Goal: Task Accomplishment & Management: Manage account settings

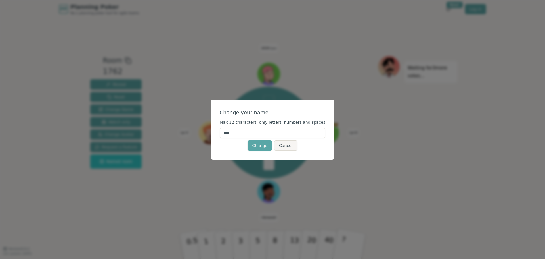
click at [260, 131] on input "****" at bounding box center [273, 133] width 106 height 10
type input "******"
click at [253, 142] on button "Change" at bounding box center [259, 145] width 24 height 10
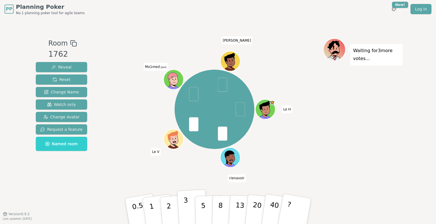
click at [186, 203] on p "3" at bounding box center [186, 212] width 6 height 31
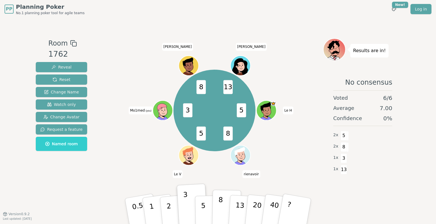
click at [217, 208] on button "8" at bounding box center [226, 211] width 29 height 43
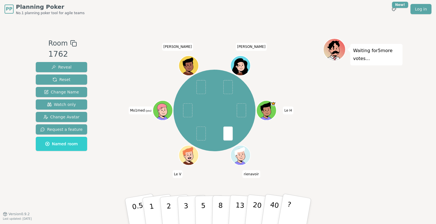
click at [161, 114] on icon at bounding box center [164, 113] width 10 height 3
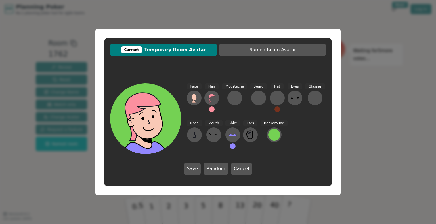
click at [211, 112] on div "Hair" at bounding box center [211, 100] width 15 height 34
click at [211, 110] on button at bounding box center [212, 110] width 6 height 6
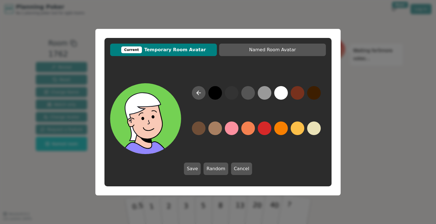
click at [283, 93] on button at bounding box center [281, 93] width 14 height 14
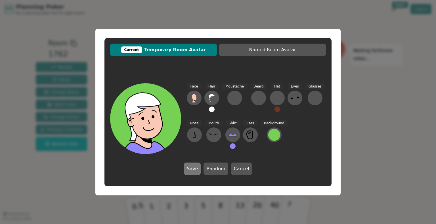
click at [196, 172] on button "Save" at bounding box center [192, 169] width 17 height 12
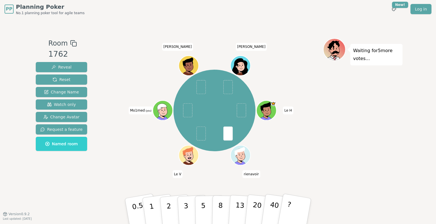
click at [160, 106] on icon at bounding box center [162, 110] width 10 height 13
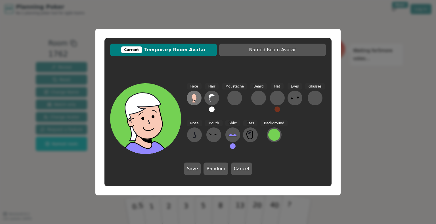
click at [197, 98] on icon at bounding box center [194, 98] width 9 height 9
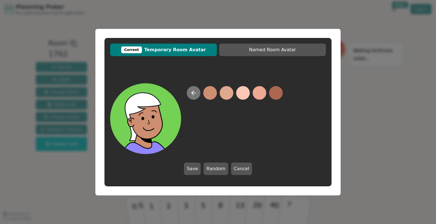
click at [193, 88] on button at bounding box center [194, 93] width 14 height 14
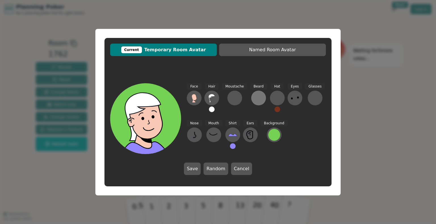
click at [258, 102] on div at bounding box center [258, 98] width 9 height 9
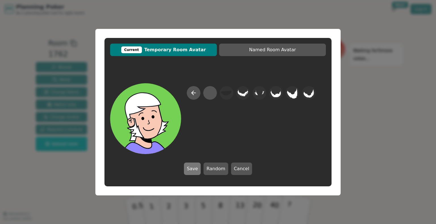
click at [196, 171] on button "Save" at bounding box center [192, 169] width 17 height 12
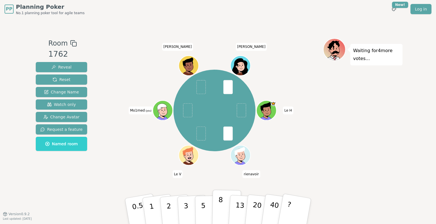
click at [213, 205] on button "8" at bounding box center [226, 211] width 29 height 43
click at [221, 201] on p "8" at bounding box center [220, 211] width 5 height 31
click at [160, 118] on div at bounding box center [163, 116] width 19 height 17
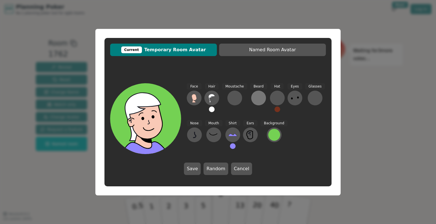
click at [257, 99] on div at bounding box center [258, 98] width 9 height 9
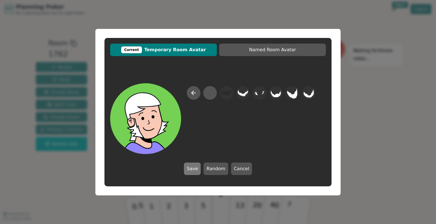
click at [197, 169] on button "Save" at bounding box center [192, 169] width 17 height 12
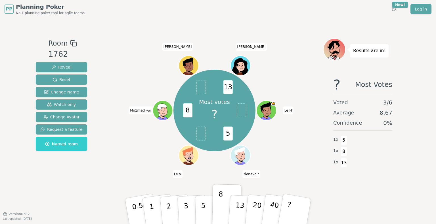
click at [166, 111] on icon at bounding box center [163, 110] width 19 height 2
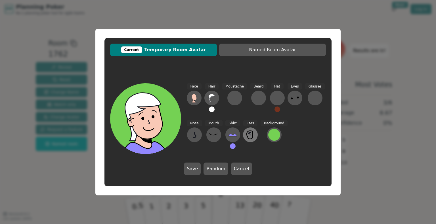
click at [249, 137] on icon at bounding box center [250, 135] width 9 height 9
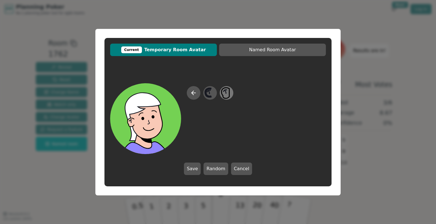
click at [226, 96] on icon at bounding box center [226, 93] width 11 height 13
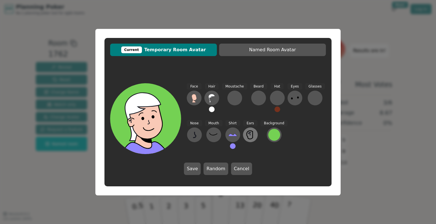
click at [249, 134] on icon at bounding box center [250, 135] width 9 height 9
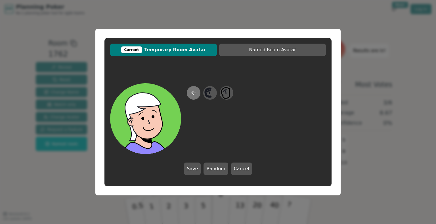
click at [199, 93] on button at bounding box center [194, 93] width 14 height 14
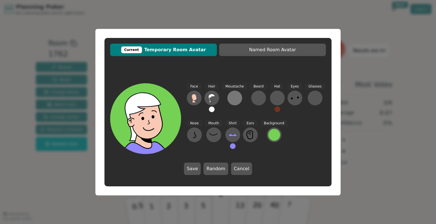
click at [233, 98] on div at bounding box center [234, 98] width 9 height 9
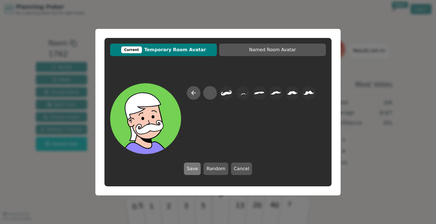
click at [199, 168] on button "Save" at bounding box center [192, 169] width 17 height 12
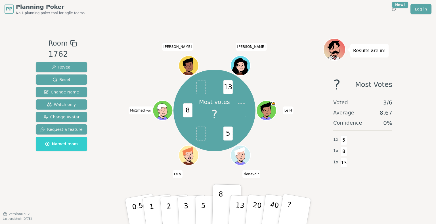
click at [162, 111] on icon at bounding box center [163, 112] width 2 height 2
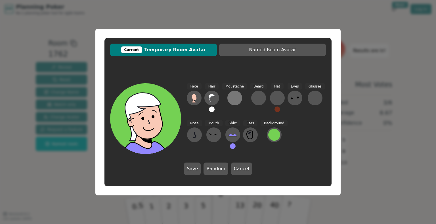
click at [230, 103] on button at bounding box center [234, 98] width 15 height 15
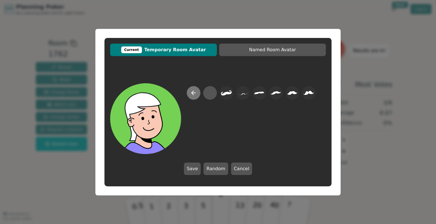
click at [198, 95] on button at bounding box center [194, 93] width 14 height 14
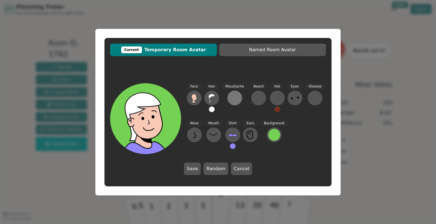
click at [234, 99] on div at bounding box center [234, 98] width 9 height 9
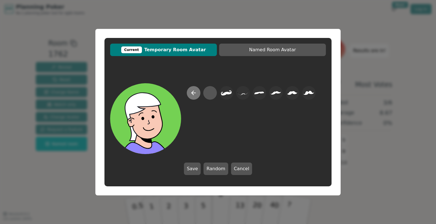
click at [196, 93] on icon at bounding box center [193, 93] width 7 height 7
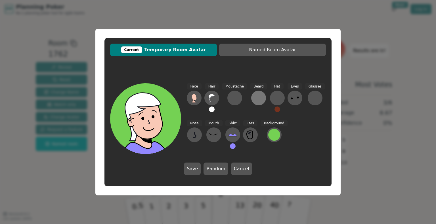
click at [259, 99] on div at bounding box center [258, 98] width 9 height 9
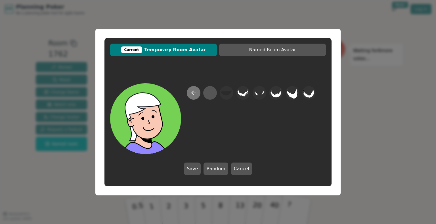
click at [197, 94] on button at bounding box center [194, 93] width 14 height 14
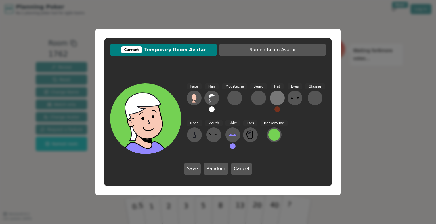
click at [275, 96] on div at bounding box center [277, 98] width 9 height 9
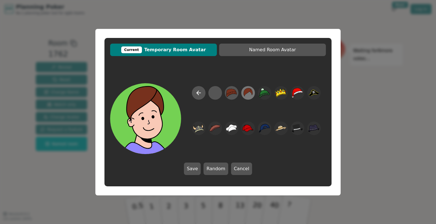
click at [251, 94] on icon at bounding box center [247, 93] width 11 height 13
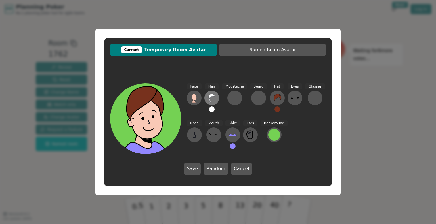
click at [210, 98] on icon at bounding box center [211, 98] width 9 height 9
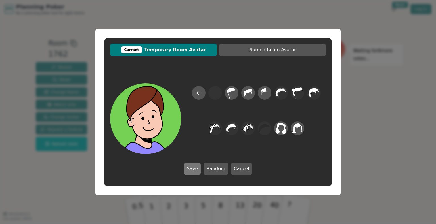
click at [196, 168] on button "Save" at bounding box center [192, 169] width 17 height 12
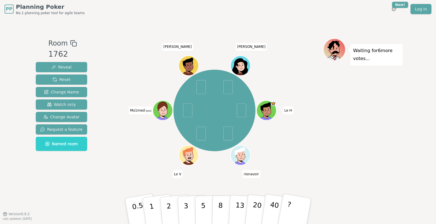
click at [159, 110] on icon at bounding box center [162, 107] width 12 height 15
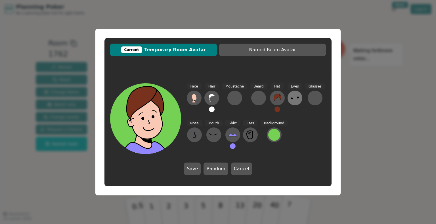
click at [294, 101] on icon at bounding box center [294, 98] width 9 height 9
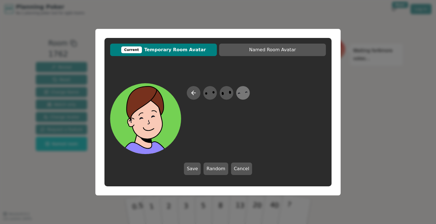
click at [245, 96] on icon at bounding box center [242, 93] width 11 height 13
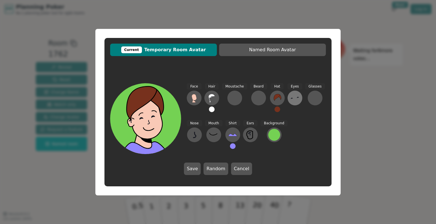
click at [291, 102] on icon at bounding box center [294, 98] width 9 height 9
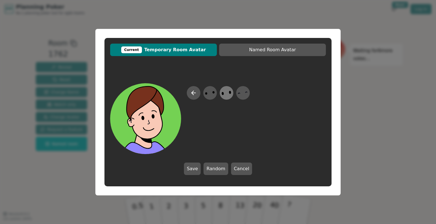
click at [228, 93] on icon at bounding box center [226, 93] width 11 height 13
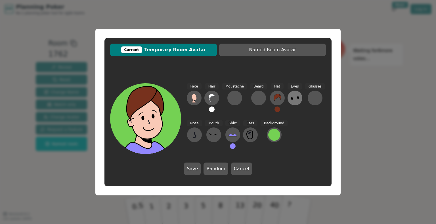
click at [290, 100] on icon at bounding box center [294, 98] width 9 height 9
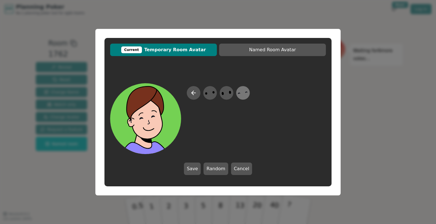
click at [245, 95] on icon at bounding box center [242, 93] width 11 height 13
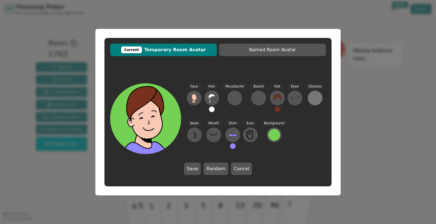
click at [312, 99] on div at bounding box center [314, 98] width 9 height 9
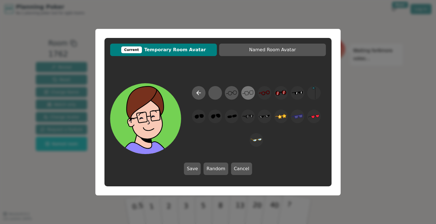
click at [250, 93] on icon at bounding box center [247, 93] width 11 height 13
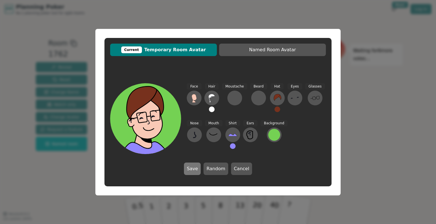
click at [191, 166] on button "Save" at bounding box center [192, 169] width 17 height 12
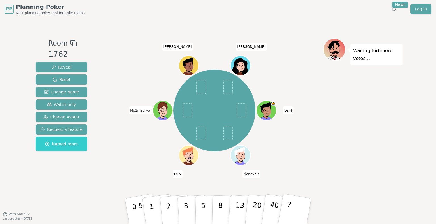
click at [165, 107] on icon at bounding box center [162, 107] width 12 height 15
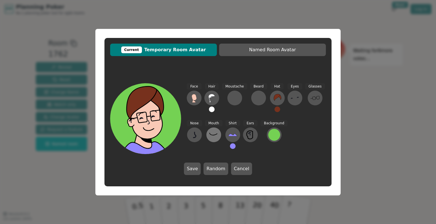
click at [218, 133] on button at bounding box center [213, 135] width 15 height 15
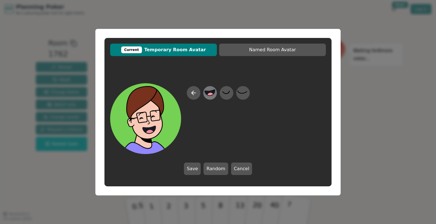
click at [214, 95] on circle at bounding box center [210, 96] width 7 height 7
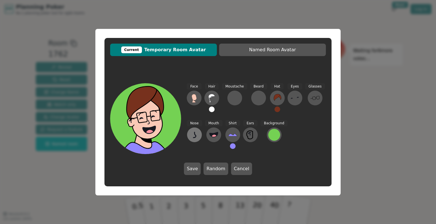
click at [190, 133] on icon at bounding box center [194, 135] width 9 height 9
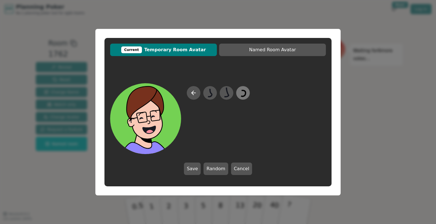
click at [240, 96] on icon at bounding box center [242, 93] width 11 height 13
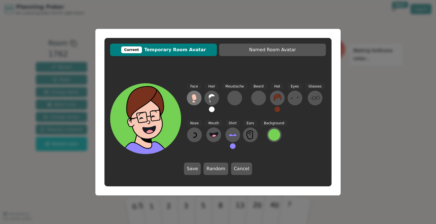
click at [194, 96] on icon at bounding box center [194, 97] width 5 height 6
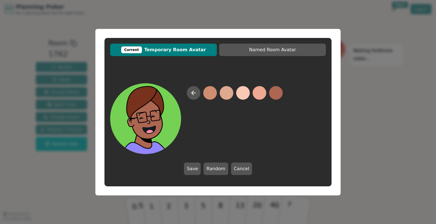
click at [272, 95] on button at bounding box center [276, 93] width 14 height 14
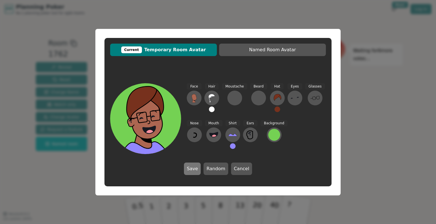
click at [196, 165] on button "Save" at bounding box center [192, 169] width 17 height 12
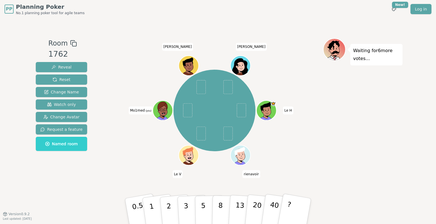
click at [166, 113] on icon at bounding box center [162, 107] width 12 height 15
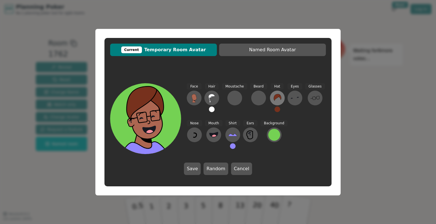
click at [274, 96] on icon at bounding box center [277, 97] width 7 height 7
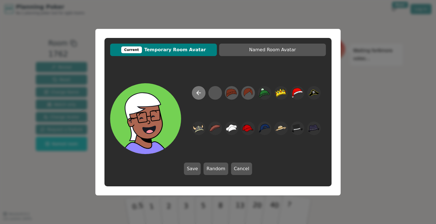
click at [197, 94] on icon at bounding box center [198, 93] width 7 height 7
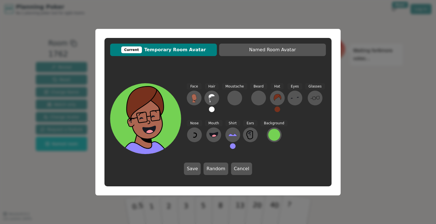
click at [276, 110] on button at bounding box center [277, 110] width 6 height 6
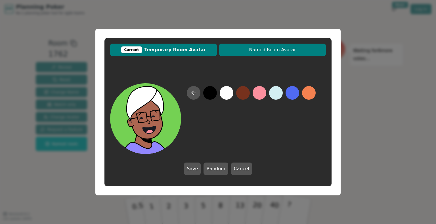
click at [255, 52] on span "Named Room Avatar" at bounding box center [272, 50] width 101 height 7
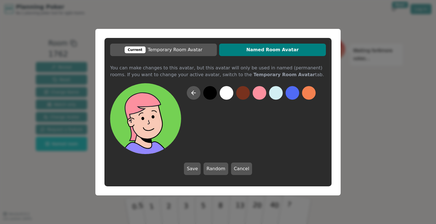
click at [244, 93] on button at bounding box center [243, 93] width 14 height 14
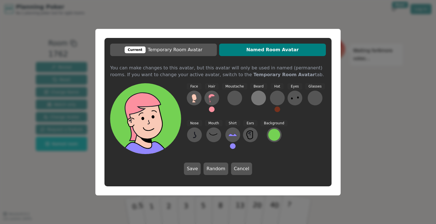
click at [251, 98] on button at bounding box center [258, 98] width 15 height 15
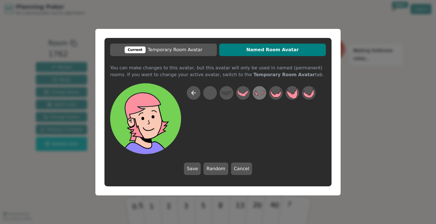
click at [261, 94] on icon at bounding box center [259, 93] width 11 height 13
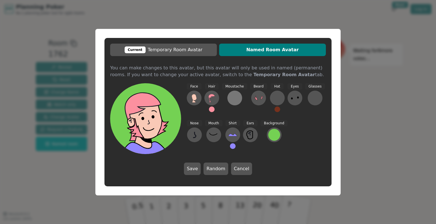
click at [240, 99] on button at bounding box center [234, 98] width 15 height 15
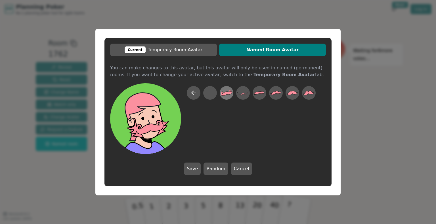
click at [225, 96] on icon at bounding box center [226, 93] width 11 height 13
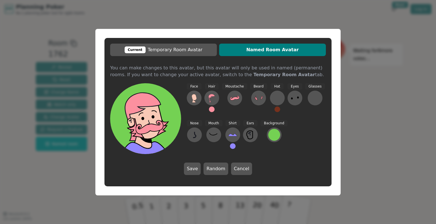
click at [213, 109] on button at bounding box center [212, 110] width 6 height 6
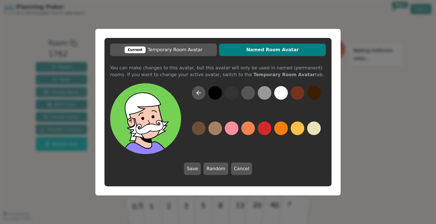
click at [281, 94] on button at bounding box center [281, 93] width 14 height 14
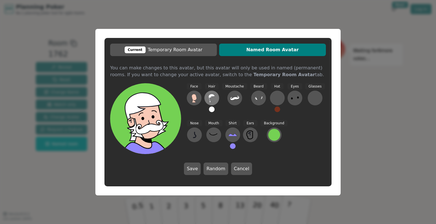
click at [215, 100] on icon at bounding box center [211, 98] width 9 height 9
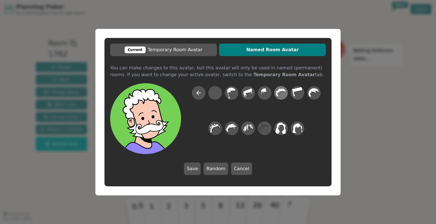
click at [279, 92] on icon at bounding box center [280, 93] width 11 height 10
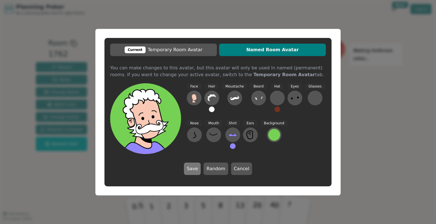
click at [193, 169] on button "Save" at bounding box center [192, 169] width 17 height 12
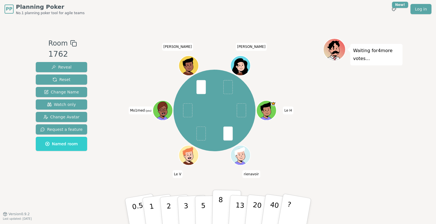
click at [217, 213] on button "8" at bounding box center [226, 211] width 29 height 43
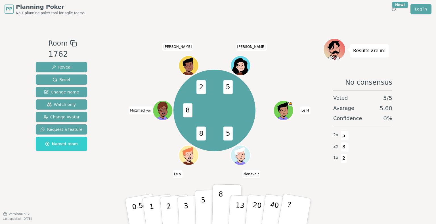
click at [197, 215] on button "5" at bounding box center [209, 211] width 29 height 43
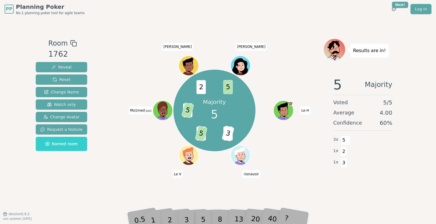
drag, startPoint x: 100, startPoint y: 186, endPoint x: 127, endPoint y: 169, distance: 32.8
click at [127, 169] on div "Room 1762 Reveal Reset Change Name Watch only Change Avatar Request a feature N…" at bounding box center [217, 116] width 369 height 156
click at [127, 169] on div "Majority 5 5 3 8 5 8 5 2 5 Le H rienavoir Le V Mo1med (you) [PERSON_NAME]" at bounding box center [214, 111] width 217 height 124
drag, startPoint x: 127, startPoint y: 169, endPoint x: 133, endPoint y: 167, distance: 6.1
click at [130, 167] on div "Majority 5 5 3 8 5 8 5 2 5 Le H rienavoir Le V Mo1med (you) [PERSON_NAME]" at bounding box center [214, 111] width 217 height 124
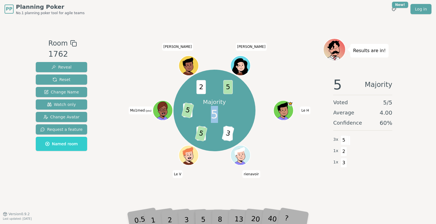
click at [133, 161] on div "Majority 5 5 3 8 5 8 5 2 5 Le H rienavoir Le V Mo1med (you) [PERSON_NAME]" at bounding box center [214, 111] width 217 height 124
click at [133, 160] on div "Majority 5 5 3 8 5 8 5 2 5 Le H rienavoir Le V Mo1med (you) [PERSON_NAME]" at bounding box center [214, 111] width 217 height 124
click at [81, 173] on div "Room 1762 Reveal Reset Change Name Watch only Change Avatar Request a feature N…" at bounding box center [61, 116] width 56 height 156
